Goal: Information Seeking & Learning: Find specific fact

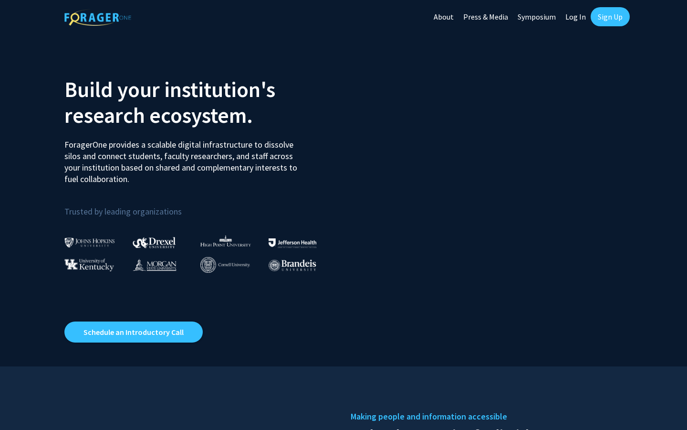
click at [577, 20] on link "Log In" at bounding box center [576, 16] width 30 height 33
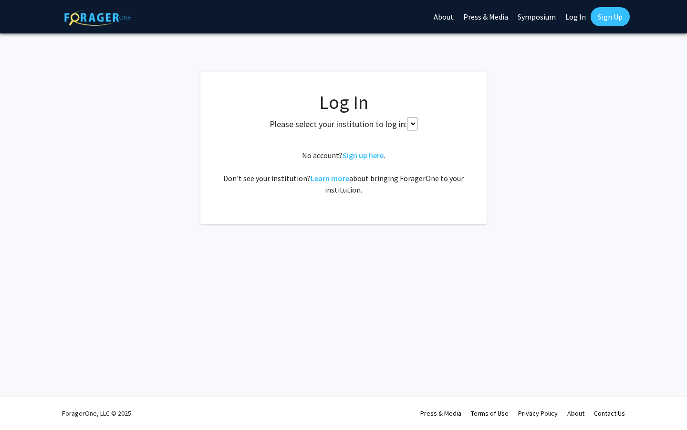
select select
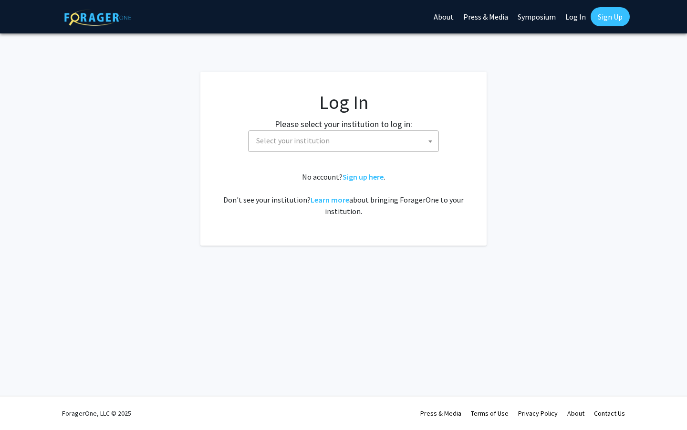
click at [332, 154] on fg-card-body "Log In Please select your institution to log in: [GEOGRAPHIC_DATA] [GEOGRAPHIC_…" at bounding box center [344, 159] width 248 height 136
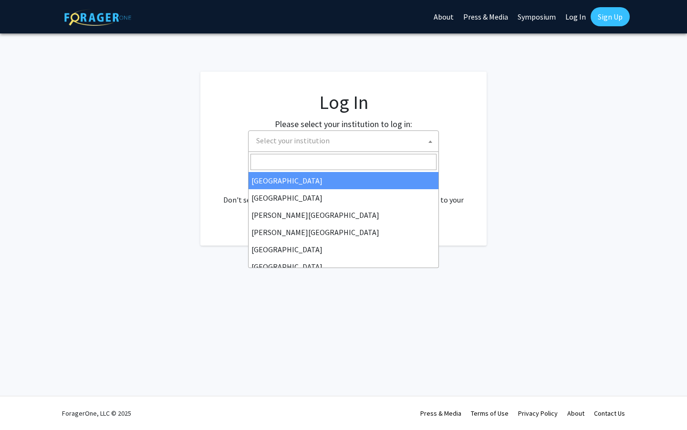
click at [332, 145] on span "Select your institution" at bounding box center [346, 141] width 186 height 20
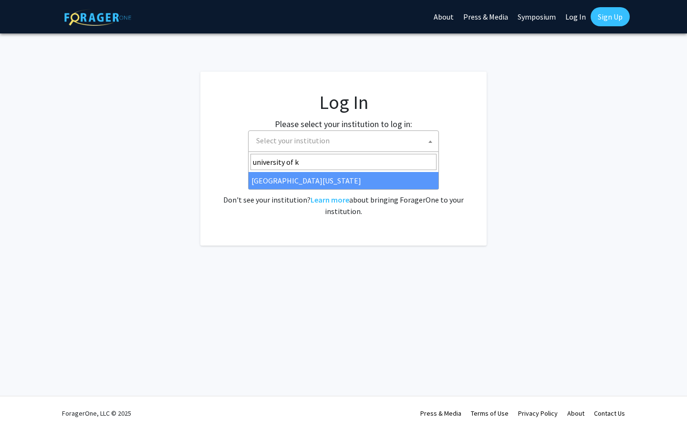
type input "university of k"
select select "13"
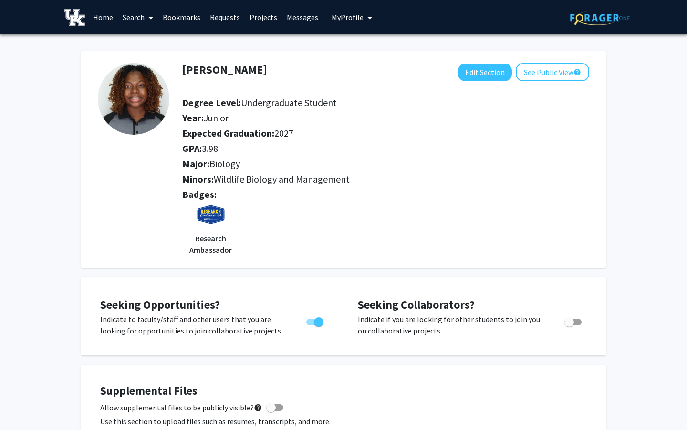
click at [107, 19] on link "Home" at bounding box center [103, 16] width 30 height 33
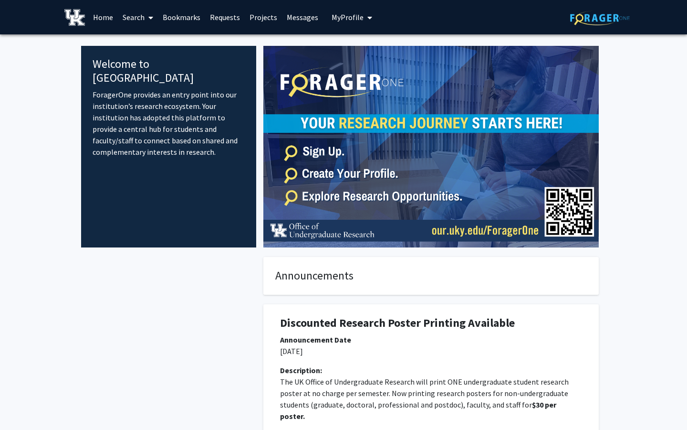
click at [148, 23] on span at bounding box center [149, 17] width 9 height 33
click at [150, 42] on span "Faculty/Staff" at bounding box center [153, 43] width 70 height 19
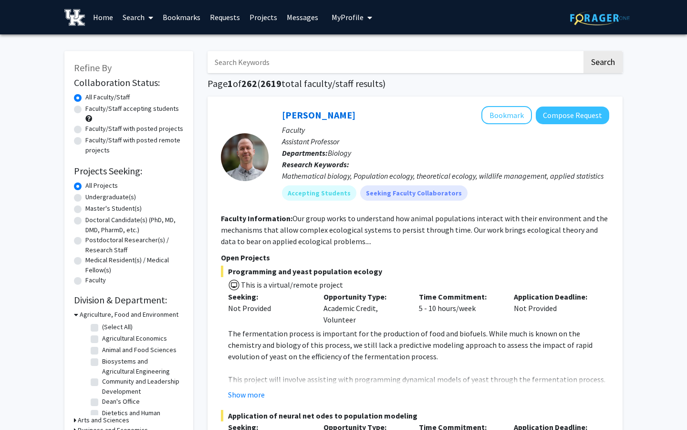
click at [263, 61] on input "Search Keywords" at bounding box center [395, 62] width 375 height 22
type input "ornithology"
click at [589, 70] on button "Search" at bounding box center [603, 62] width 39 height 22
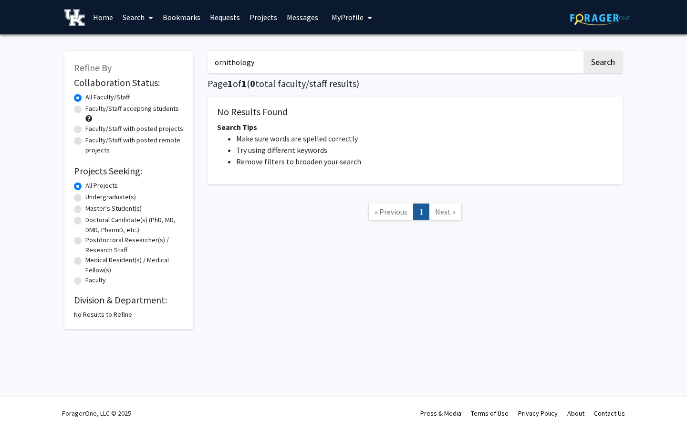
drag, startPoint x: 395, startPoint y: 63, endPoint x: 201, endPoint y: 65, distance: 194.3
click at [201, 65] on div "ornithology Search Page 1 of 1 ( 0 total faculty/staff results) No Results Foun…" at bounding box center [416, 185] width 430 height 287
type input "birds"
click at [584, 51] on button "Search" at bounding box center [603, 62] width 39 height 22
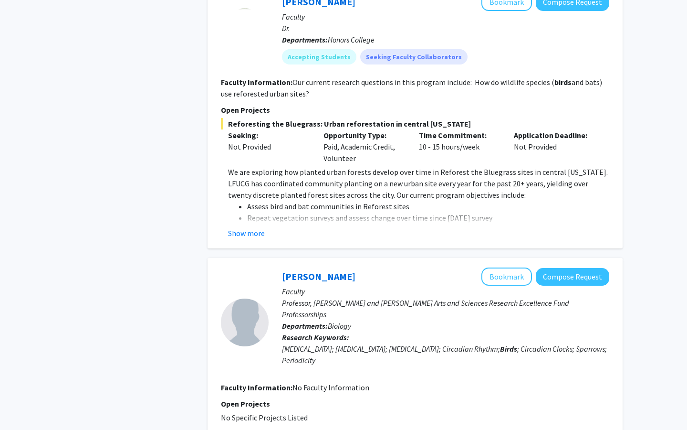
scroll to position [607, 0]
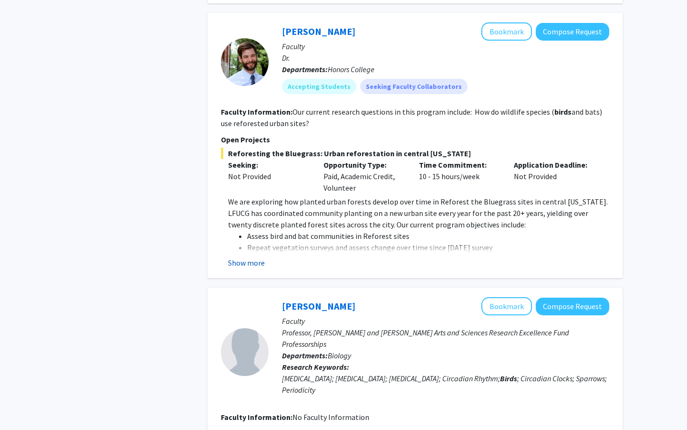
click at [250, 257] on button "Show more" at bounding box center [246, 262] width 37 height 11
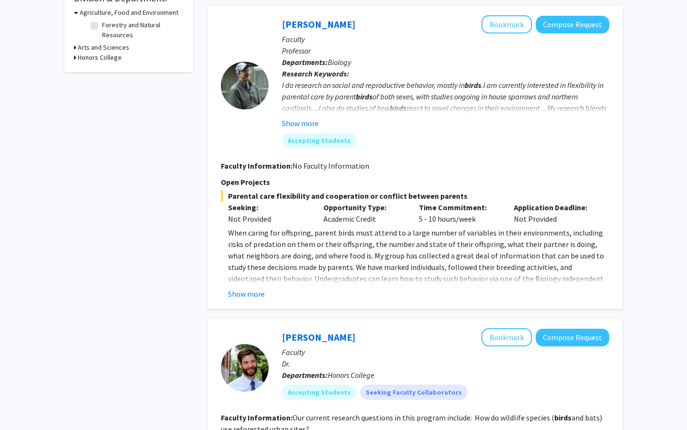
scroll to position [299, 0]
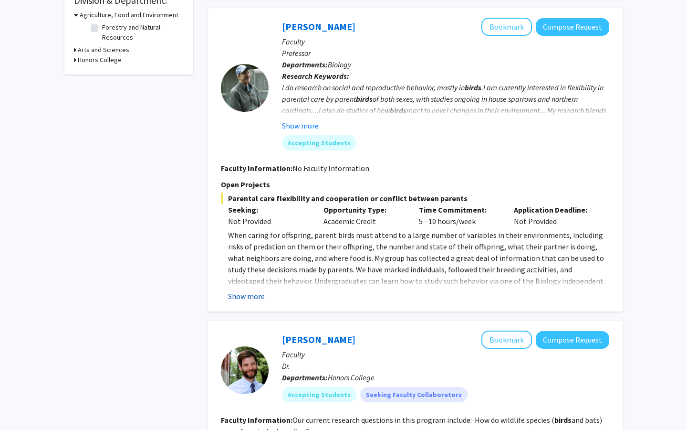
click at [241, 290] on button "Show more" at bounding box center [246, 295] width 37 height 11
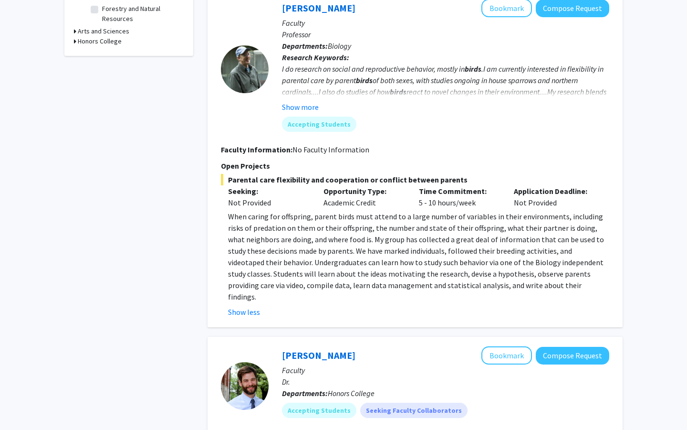
scroll to position [313, 0]
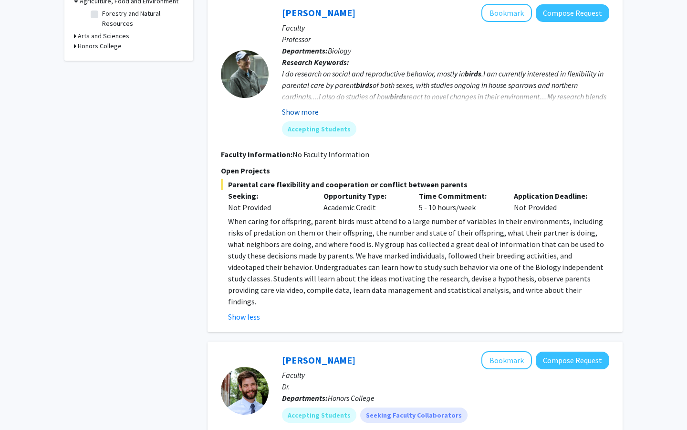
click at [291, 106] on button "Show more" at bounding box center [300, 111] width 37 height 11
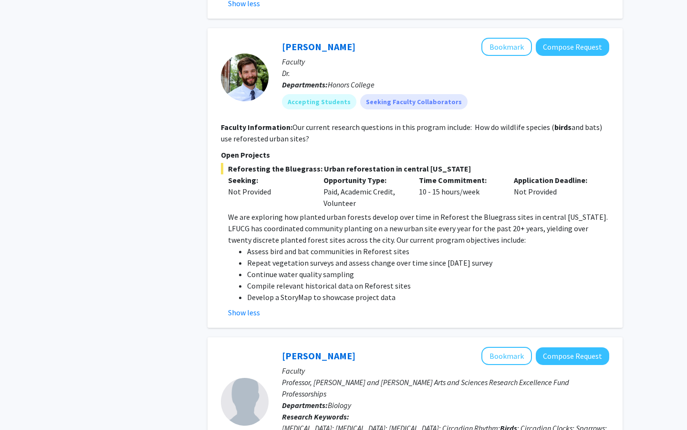
scroll to position [648, 0]
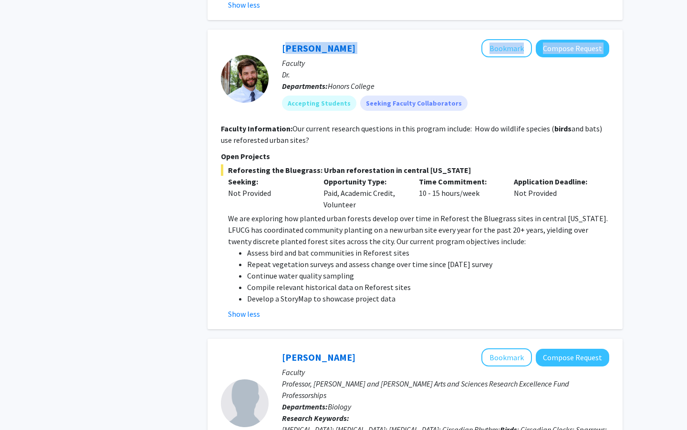
drag, startPoint x: 360, startPoint y: 29, endPoint x: 280, endPoint y: 22, distance: 81.0
click at [280, 39] on div "Kenton Sena Bookmark Compose Request Faculty Dr. Departments: Honors College Ac…" at bounding box center [439, 78] width 341 height 79
click at [332, 57] on p "Faculty" at bounding box center [446, 62] width 328 height 11
drag, startPoint x: 338, startPoint y: 23, endPoint x: 280, endPoint y: 24, distance: 57.8
click at [280, 39] on div "Kenton Sena Bookmark Compose Request Faculty Dr. Departments: Honors College Ac…" at bounding box center [439, 78] width 341 height 79
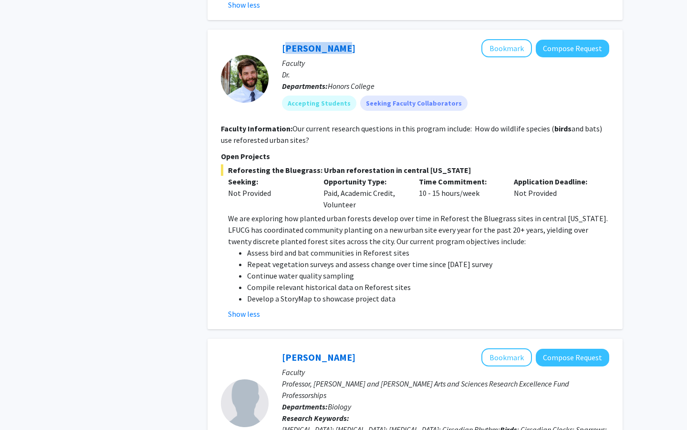
copy link "Kenton Sena"
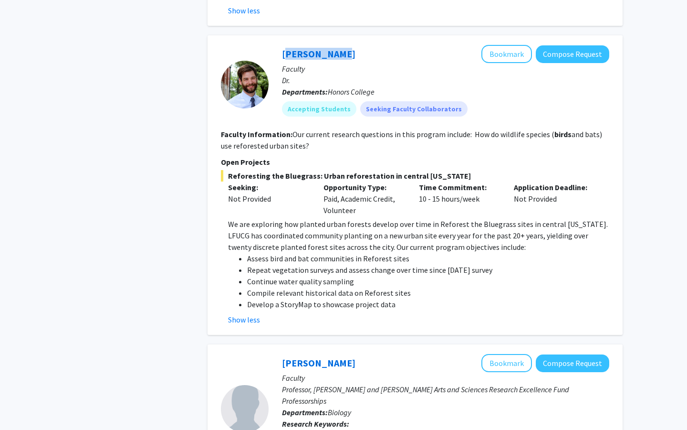
scroll to position [666, 0]
